Goal: Find specific page/section: Find specific page/section

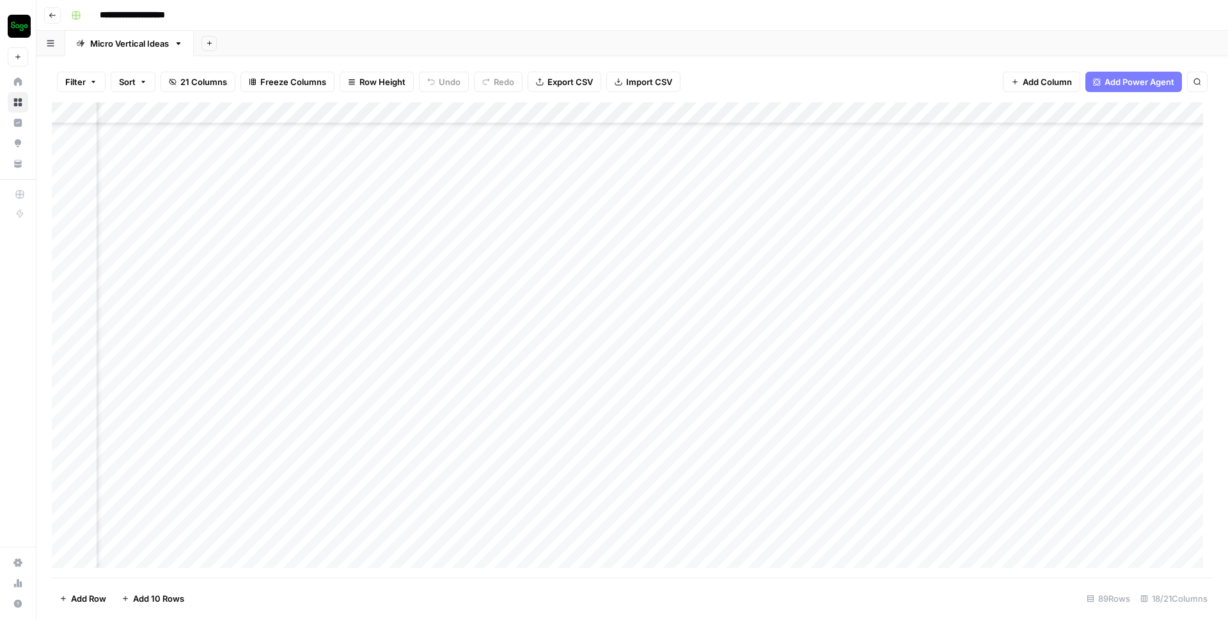
scroll to position [1503, 1880]
